Goal: Task Accomplishment & Management: Manage account settings

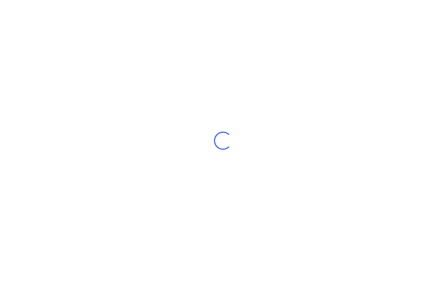
scroll to position [13, 0]
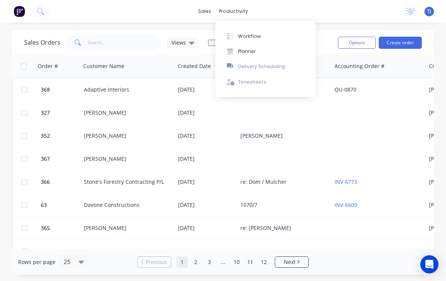
click at [260, 36] on button "Workflow" at bounding box center [265, 35] width 100 height 15
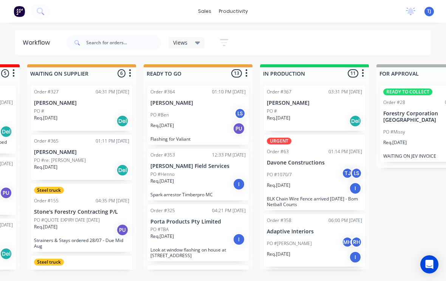
scroll to position [0, 229]
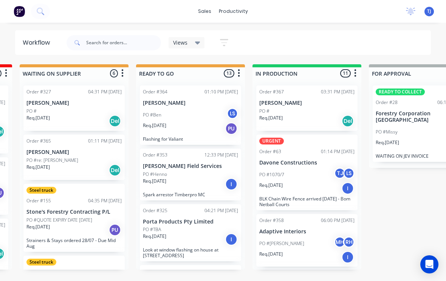
click at [317, 172] on div "PO #1070/7 TJ LS" at bounding box center [306, 174] width 95 height 14
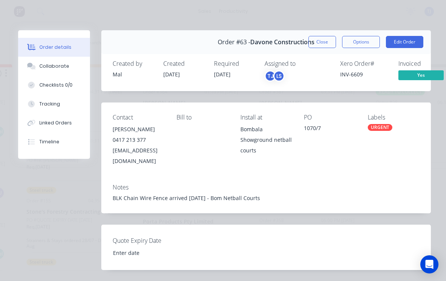
click at [412, 39] on button "Edit Order" at bounding box center [404, 42] width 37 height 12
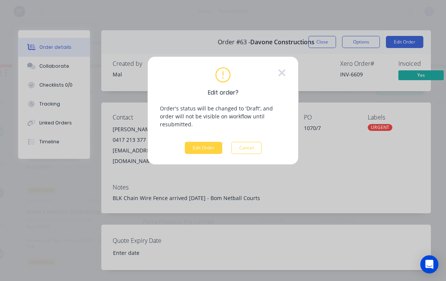
click at [204, 143] on button "Edit Order" at bounding box center [203, 148] width 37 height 12
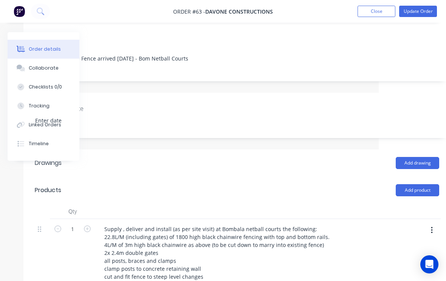
scroll to position [130, 79]
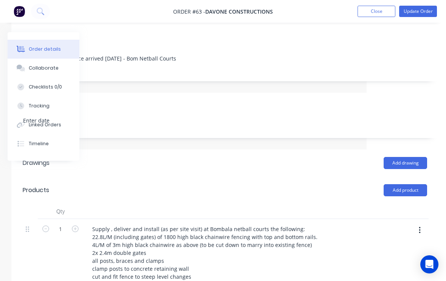
click at [420, 226] on button "button" at bounding box center [420, 230] width 18 height 14
click at [357, 204] on div at bounding box center [234, 211] width 302 height 15
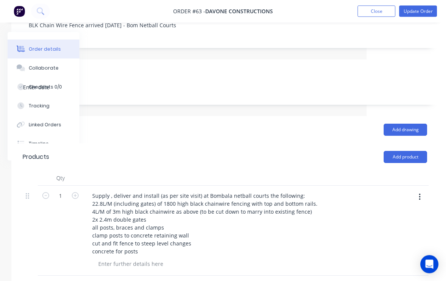
scroll to position [165, 79]
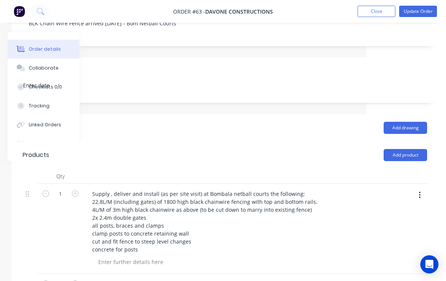
click at [422, 189] on button "button" at bounding box center [420, 195] width 18 height 14
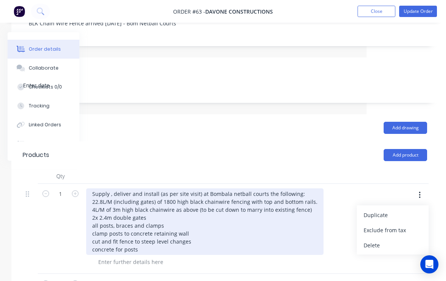
click at [287, 250] on div "Supply , deliver and install (as per site visit) at Bombala netball courts the …" at bounding box center [204, 221] width 237 height 66
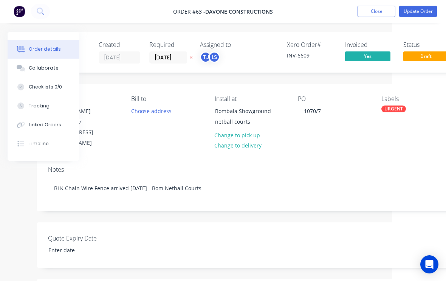
scroll to position [0, 54]
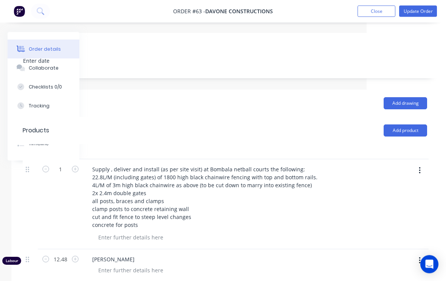
click at [424, 164] on button "button" at bounding box center [420, 171] width 18 height 14
click at [366, 145] on div at bounding box center [234, 151] width 302 height 15
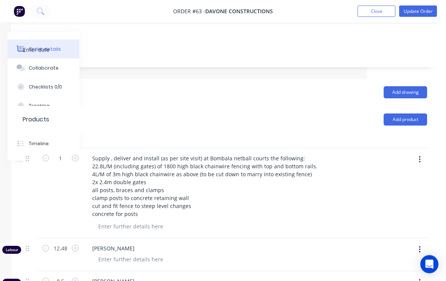
scroll to position [201, 79]
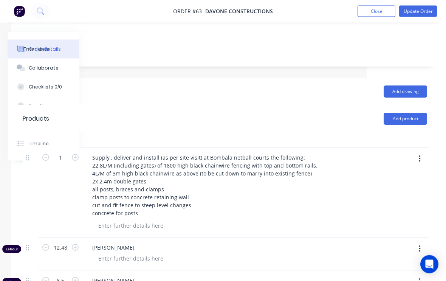
click at [421, 155] on button "button" at bounding box center [420, 159] width 18 height 14
click at [349, 124] on header "Products Add product" at bounding box center [224, 118] width 427 height 27
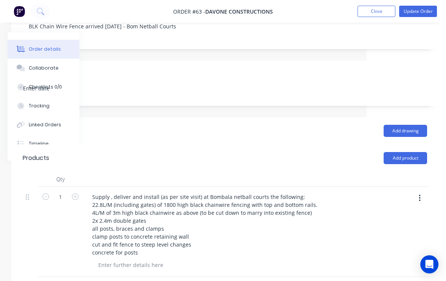
scroll to position [0, 79]
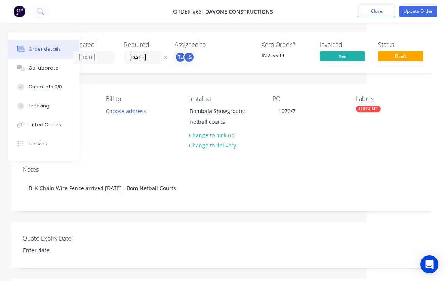
click at [382, 6] on button "Close" at bounding box center [376, 11] width 38 height 11
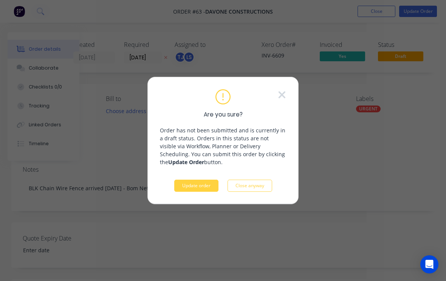
click at [204, 180] on button "Update order" at bounding box center [196, 185] width 44 height 12
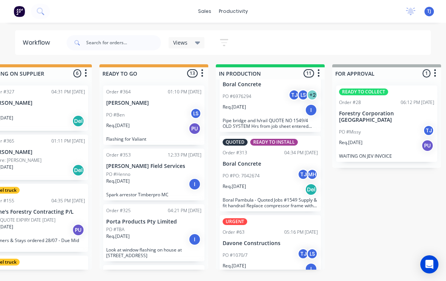
scroll to position [581, 0]
click at [273, 248] on div "PO #1070/7 TJ LS" at bounding box center [270, 255] width 95 height 14
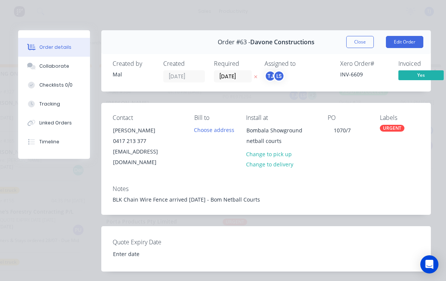
click at [408, 42] on button "Edit Order" at bounding box center [404, 42] width 37 height 12
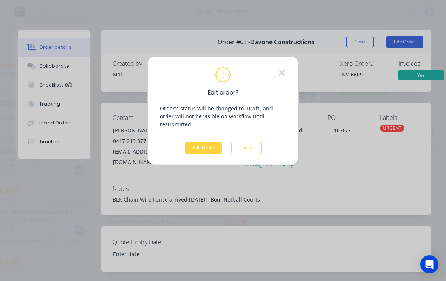
click at [211, 142] on button "Edit Order" at bounding box center [203, 148] width 37 height 12
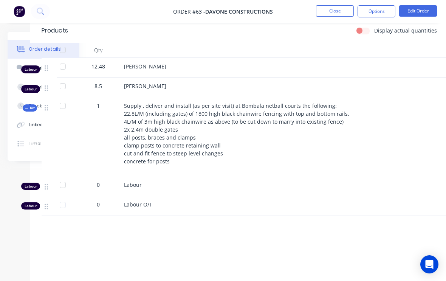
scroll to position [259, 79]
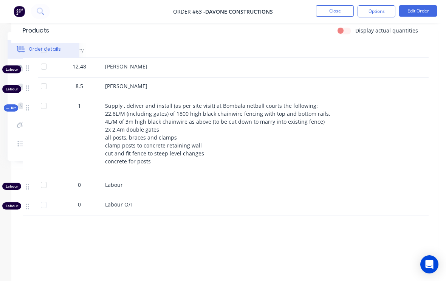
click at [421, 8] on button "Edit Order" at bounding box center [418, 10] width 38 height 11
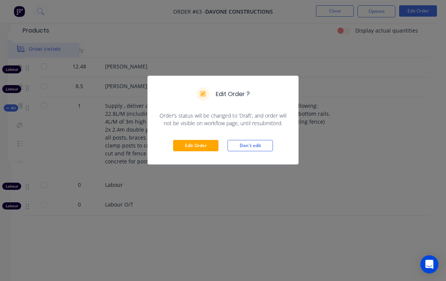
click at [203, 147] on button "Edit Order" at bounding box center [195, 145] width 45 height 11
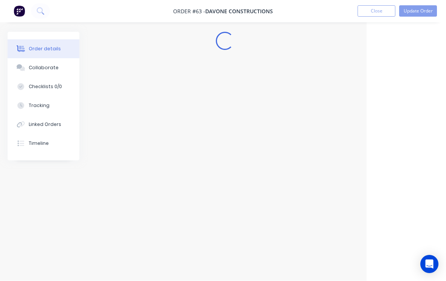
scroll to position [0, 79]
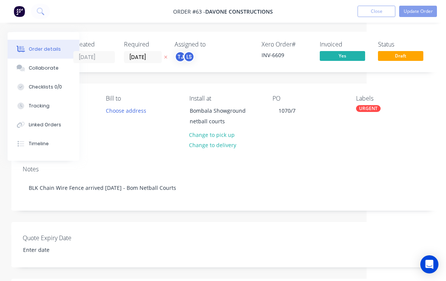
type input "18"
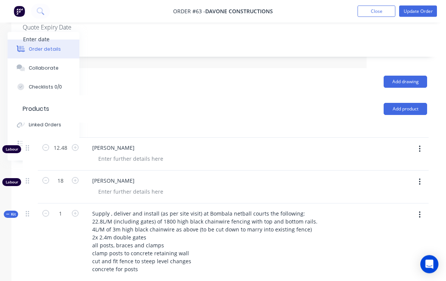
click at [421, 145] on button "button" at bounding box center [420, 149] width 18 height 14
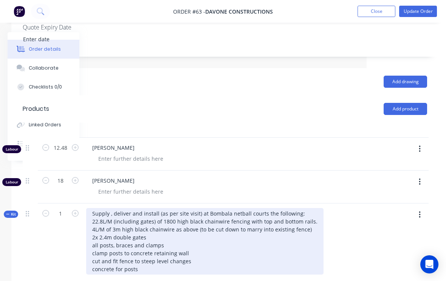
click at [297, 250] on div "Supply , deliver and install (as per site visit) at Bombala netball courts the …" at bounding box center [204, 241] width 237 height 66
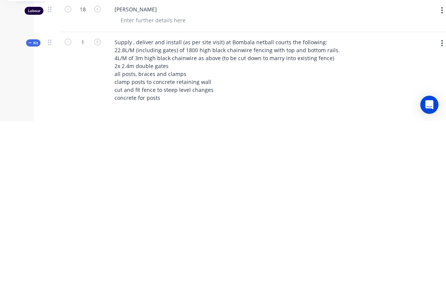
click at [398, 192] on div "Supply , deliver and install (as per site visit) at Bombala netball courts the …" at bounding box center [256, 236] width 302 height 88
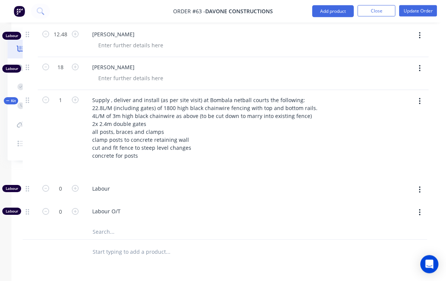
click at [424, 96] on button "button" at bounding box center [420, 102] width 18 height 14
click at [405, 117] on div "Add product to kit" at bounding box center [392, 121] width 58 height 11
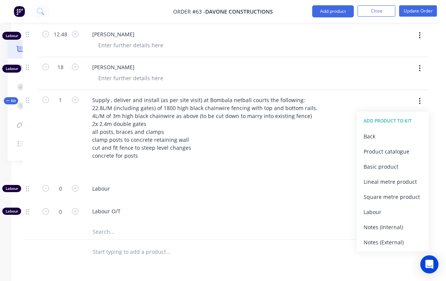
click at [401, 149] on div "Product catalogue" at bounding box center [392, 151] width 58 height 11
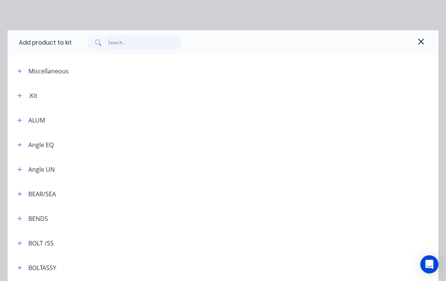
click at [125, 42] on input "text" at bounding box center [145, 42] width 74 height 15
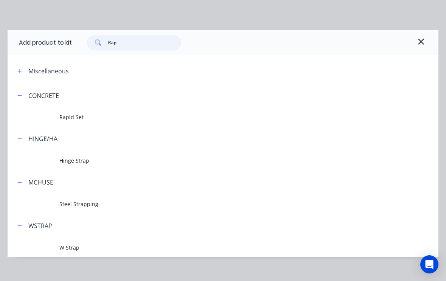
type input "Rapi"
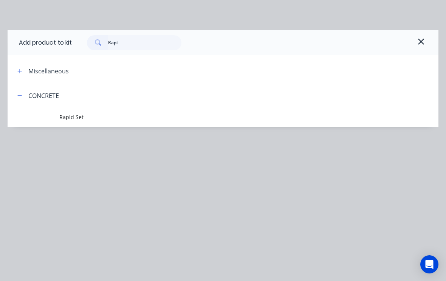
click at [69, 117] on span "Rapid Set" at bounding box center [210, 117] width 303 height 8
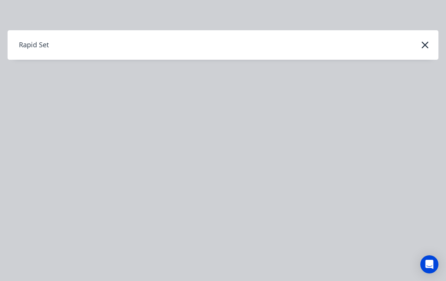
scroll to position [324, 79]
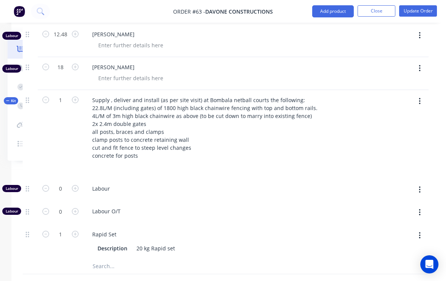
click at [78, 234] on button "button" at bounding box center [75, 233] width 10 height 8
click at [77, 234] on icon "button" at bounding box center [75, 233] width 7 height 7
click at [79, 233] on button "button" at bounding box center [75, 233] width 10 height 8
click at [79, 231] on button "button" at bounding box center [75, 233] width 10 height 8
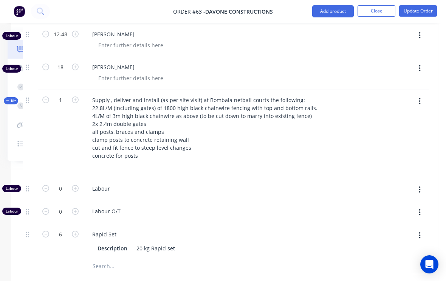
click at [79, 230] on button "button" at bounding box center [75, 233] width 10 height 8
click at [78, 230] on icon "button" at bounding box center [75, 233] width 7 height 7
click at [79, 232] on button "button" at bounding box center [75, 233] width 10 height 8
click at [80, 229] on button "button" at bounding box center [75, 233] width 10 height 8
type input "10"
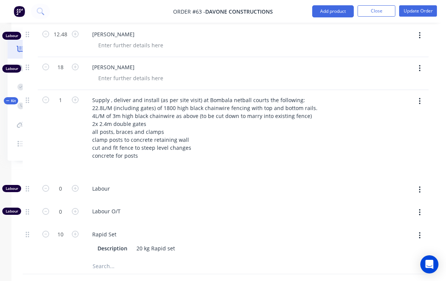
click at [420, 12] on button "Update Order" at bounding box center [418, 10] width 38 height 11
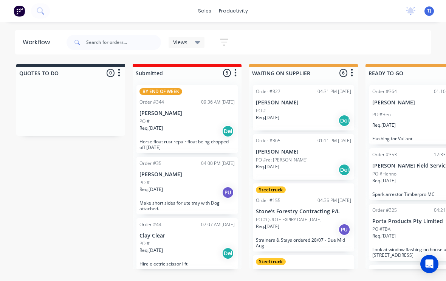
scroll to position [0, 0]
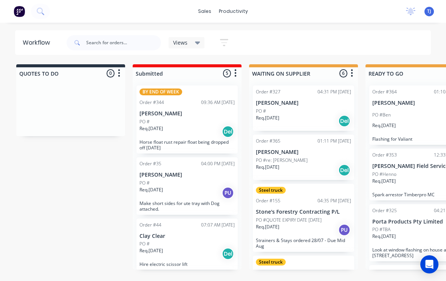
click at [425, 9] on div "TJ MCH Welding & Engineering Pty ... [PERSON_NAME] Standard User (No Pricing) P…" at bounding box center [428, 11] width 9 height 9
click at [429, 9] on span "TJ" at bounding box center [429, 11] width 4 height 7
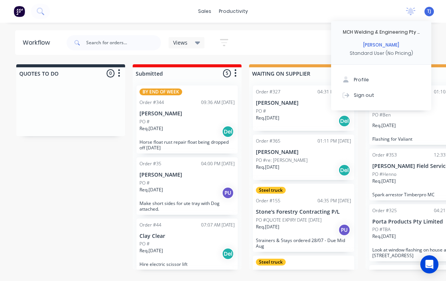
click at [368, 90] on button "Sign out" at bounding box center [381, 94] width 100 height 15
